Goal: Transaction & Acquisition: Download file/media

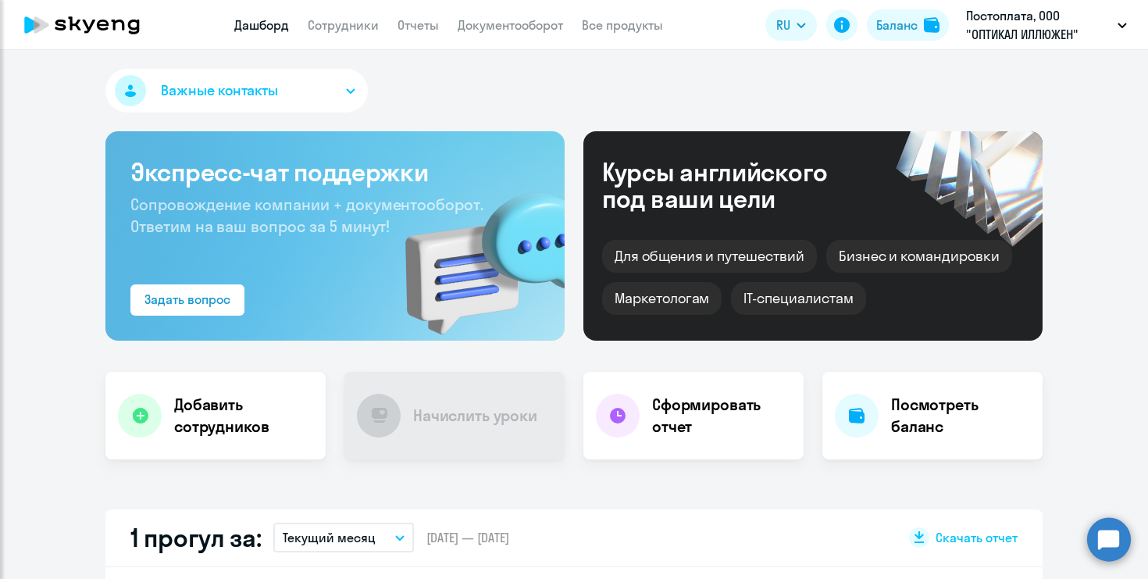
click at [420, 33] on app-menu-item-link "Отчеты" at bounding box center [417, 26] width 41 height 20
click at [417, 23] on link "Отчеты" at bounding box center [417, 25] width 41 height 16
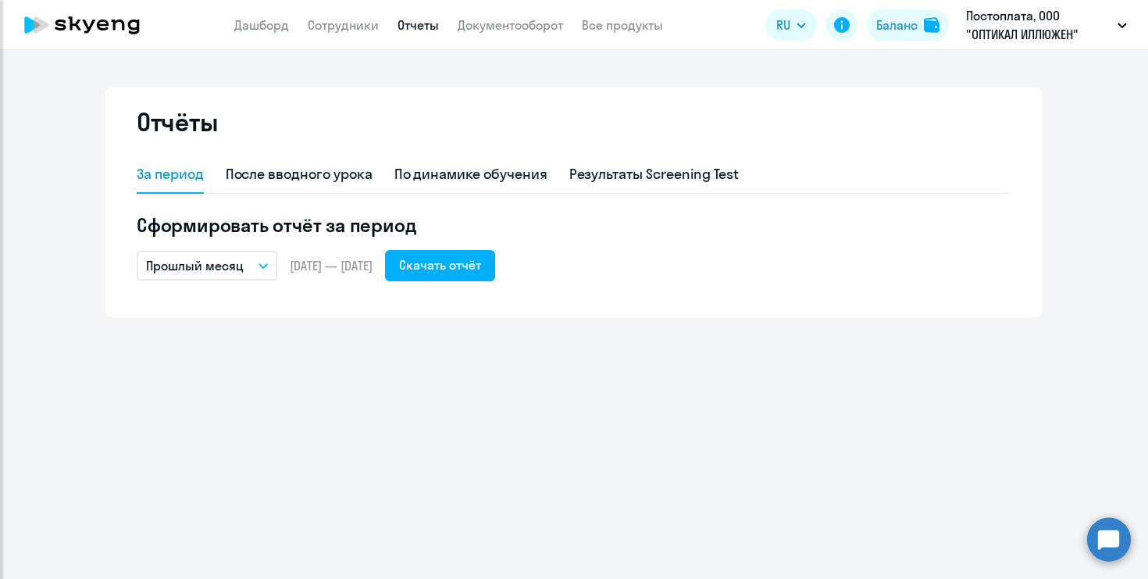
click at [205, 272] on p "Прошлый месяц" at bounding box center [195, 265] width 98 height 19
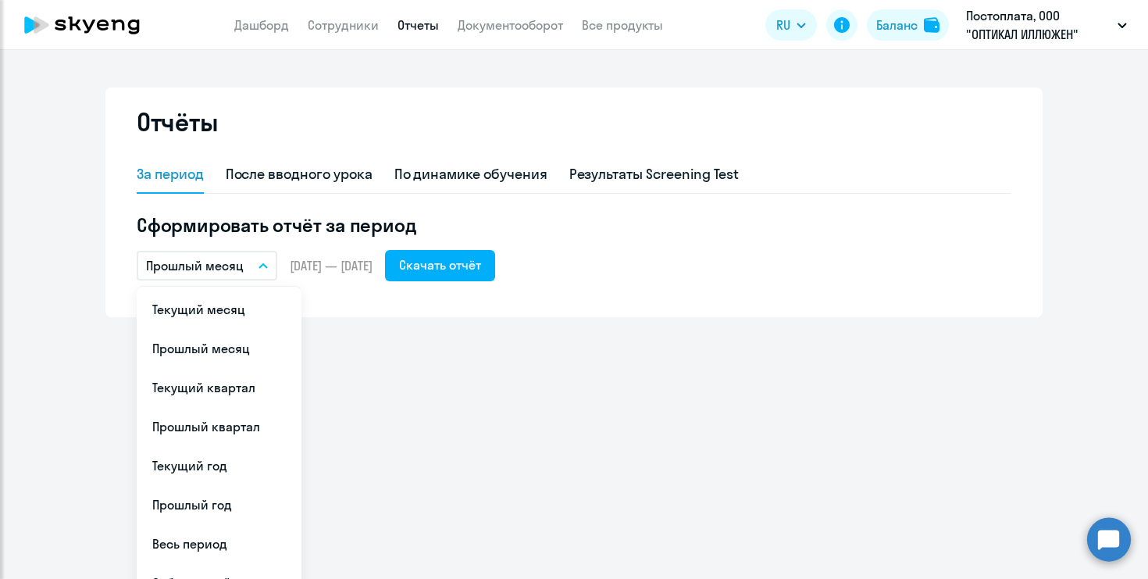
click at [475, 353] on div "Отчёты За период После вводного урока По динамике обучения Результаты Screening…" at bounding box center [574, 314] width 1148 height 529
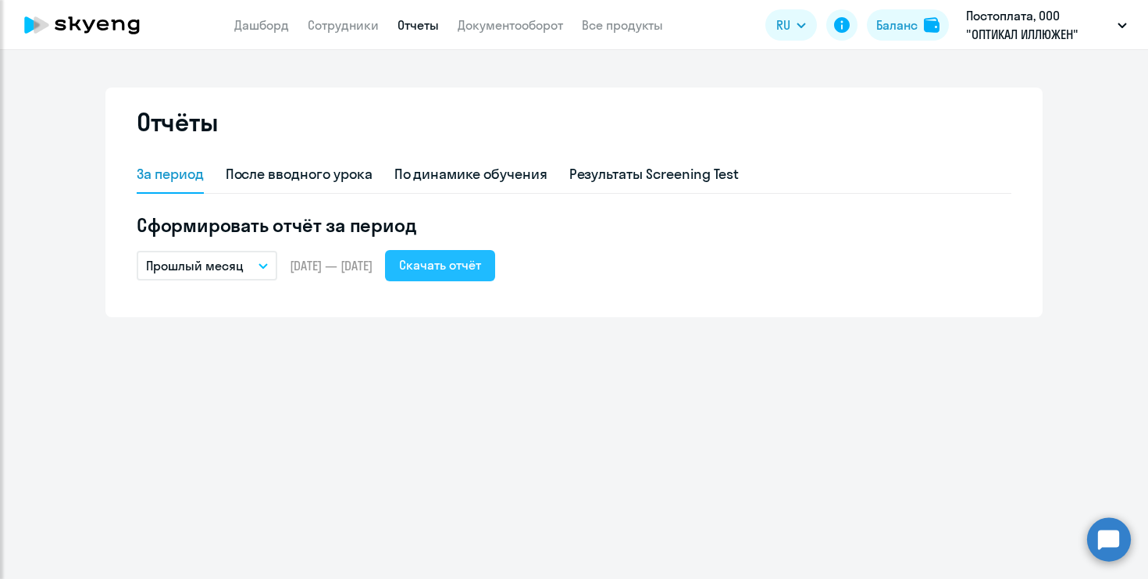
click at [481, 265] on div "Скачать отчёт" at bounding box center [440, 264] width 82 height 19
